Goal: Task Accomplishment & Management: Manage account settings

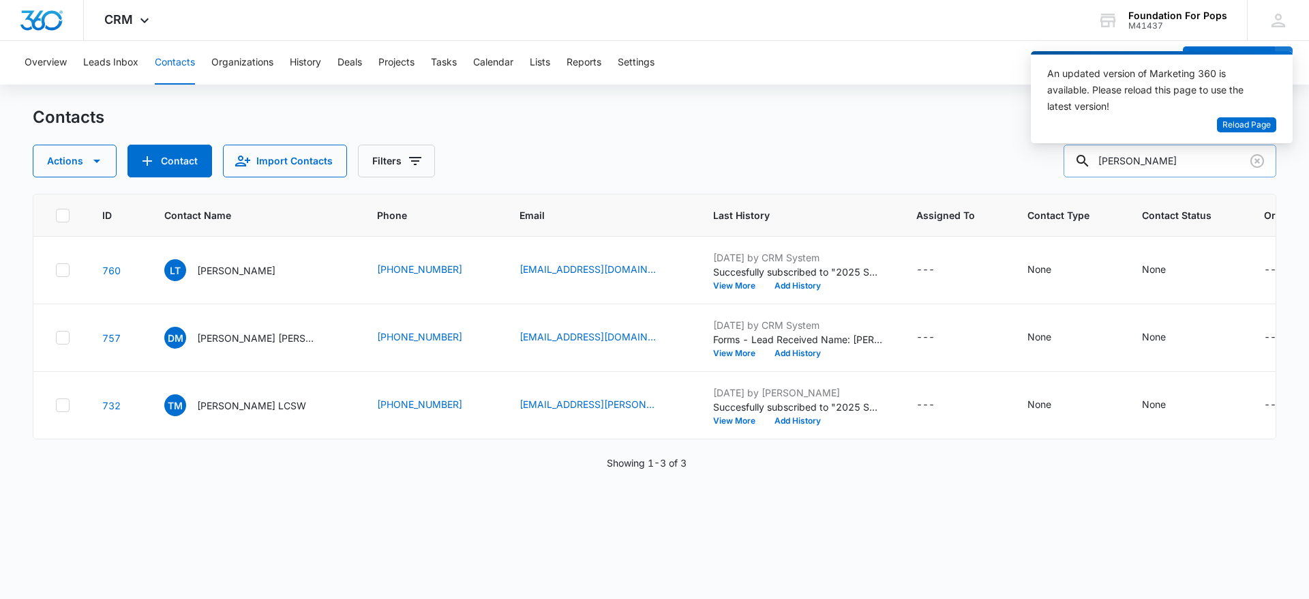
click at [1196, 156] on input "[PERSON_NAME]" at bounding box center [1170, 161] width 213 height 33
click at [1250, 125] on span "Reload Page" at bounding box center [1246, 125] width 48 height 13
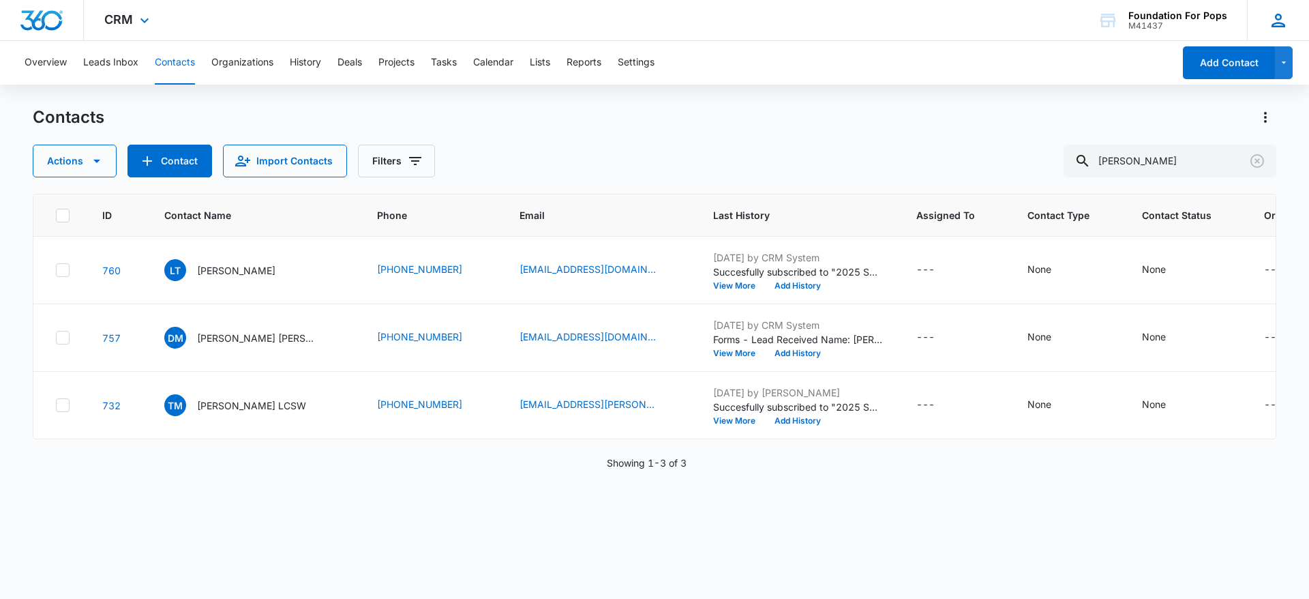
click at [1272, 12] on icon at bounding box center [1278, 20] width 20 height 20
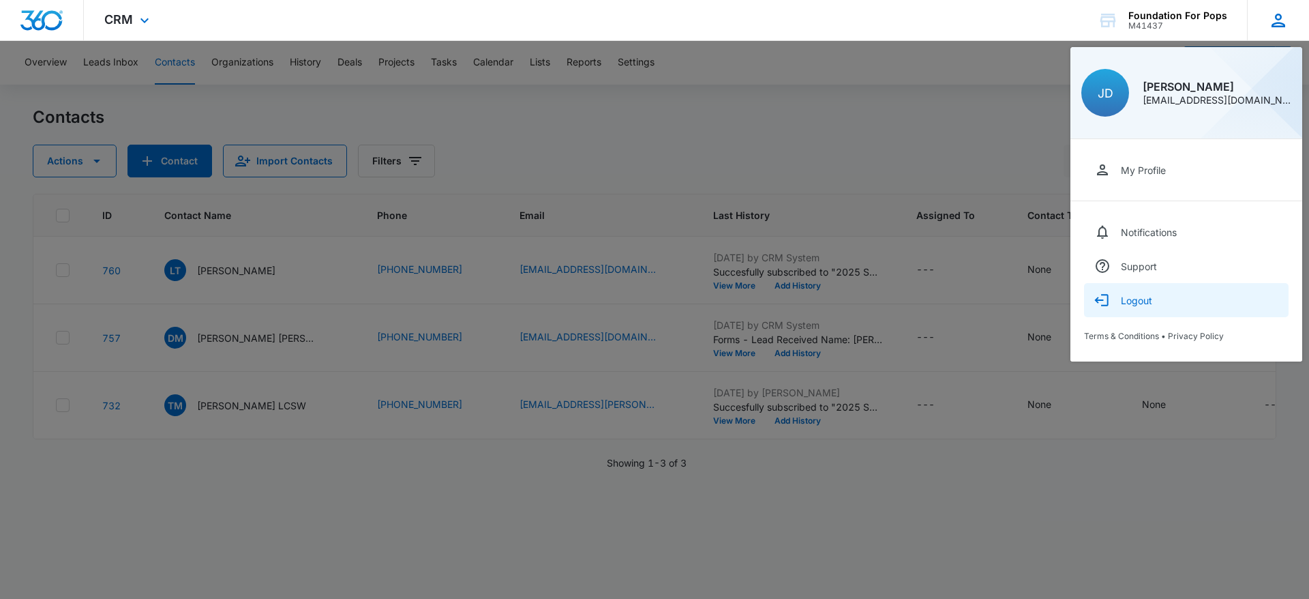
click at [1149, 295] on div "Logout" at bounding box center [1136, 301] width 31 height 12
click at [1130, 299] on div "Logout" at bounding box center [1136, 301] width 31 height 12
